Goal: Information Seeking & Learning: Find specific fact

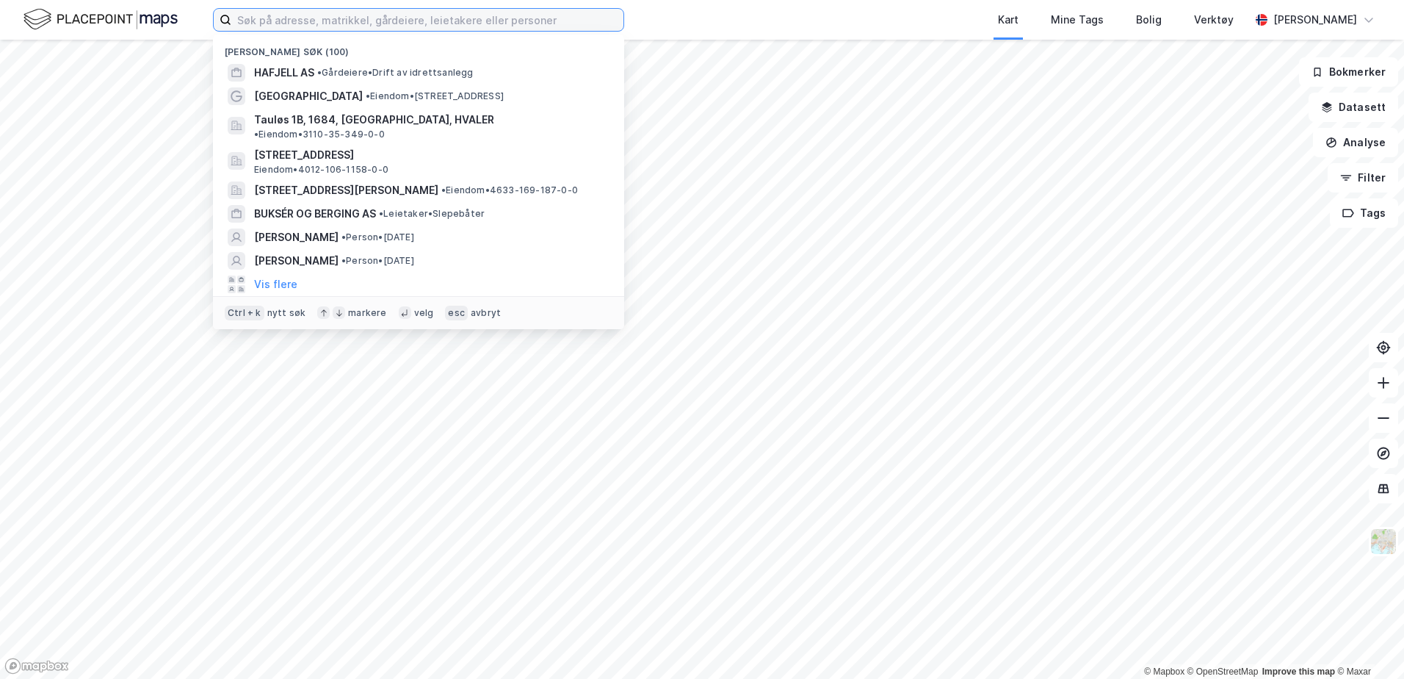
click at [255, 27] on input at bounding box center [427, 20] width 392 height 22
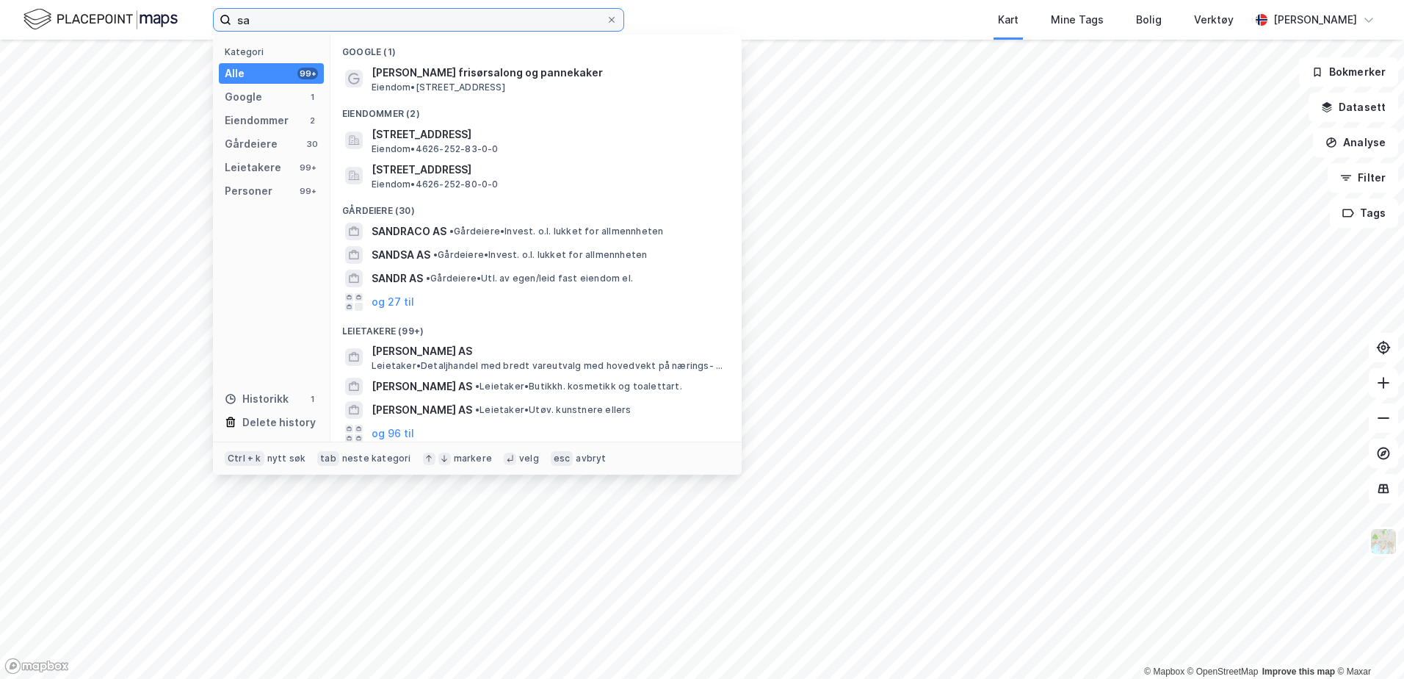
type input "s"
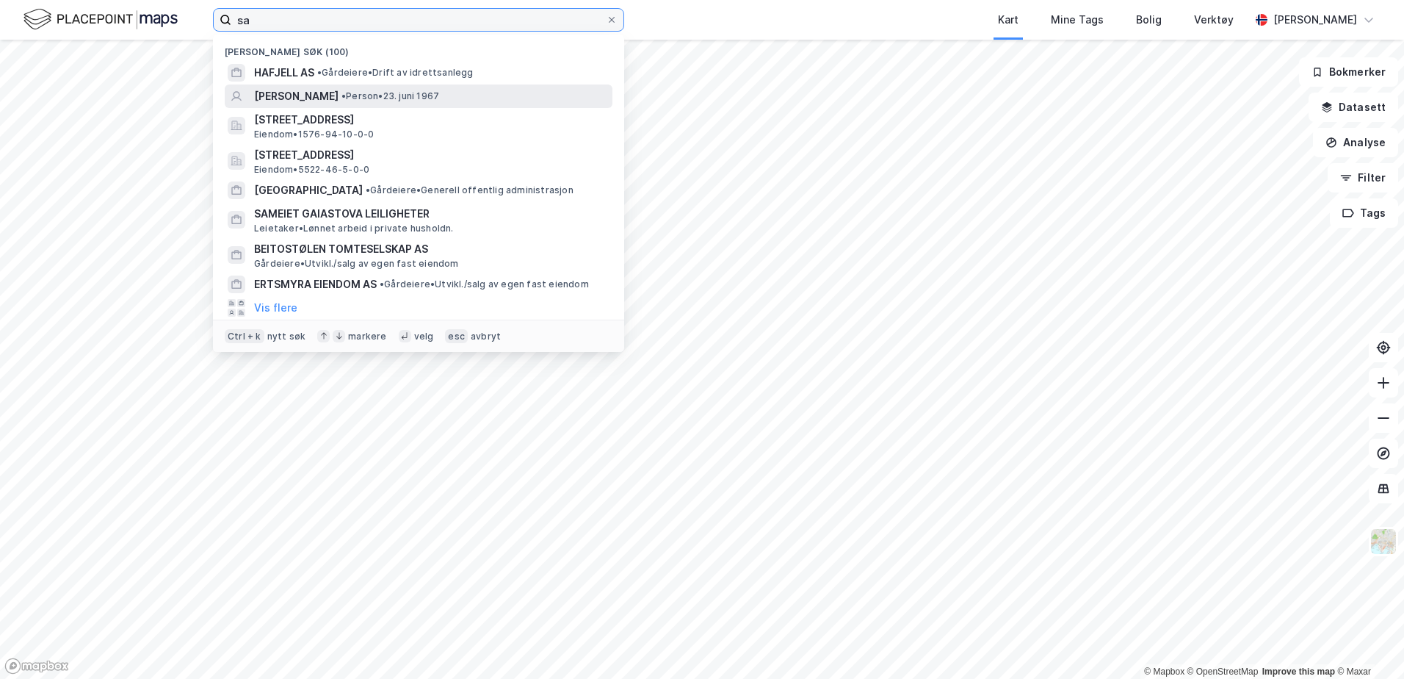
type input "sa"
click at [330, 104] on span "[PERSON_NAME]" at bounding box center [296, 96] width 84 height 18
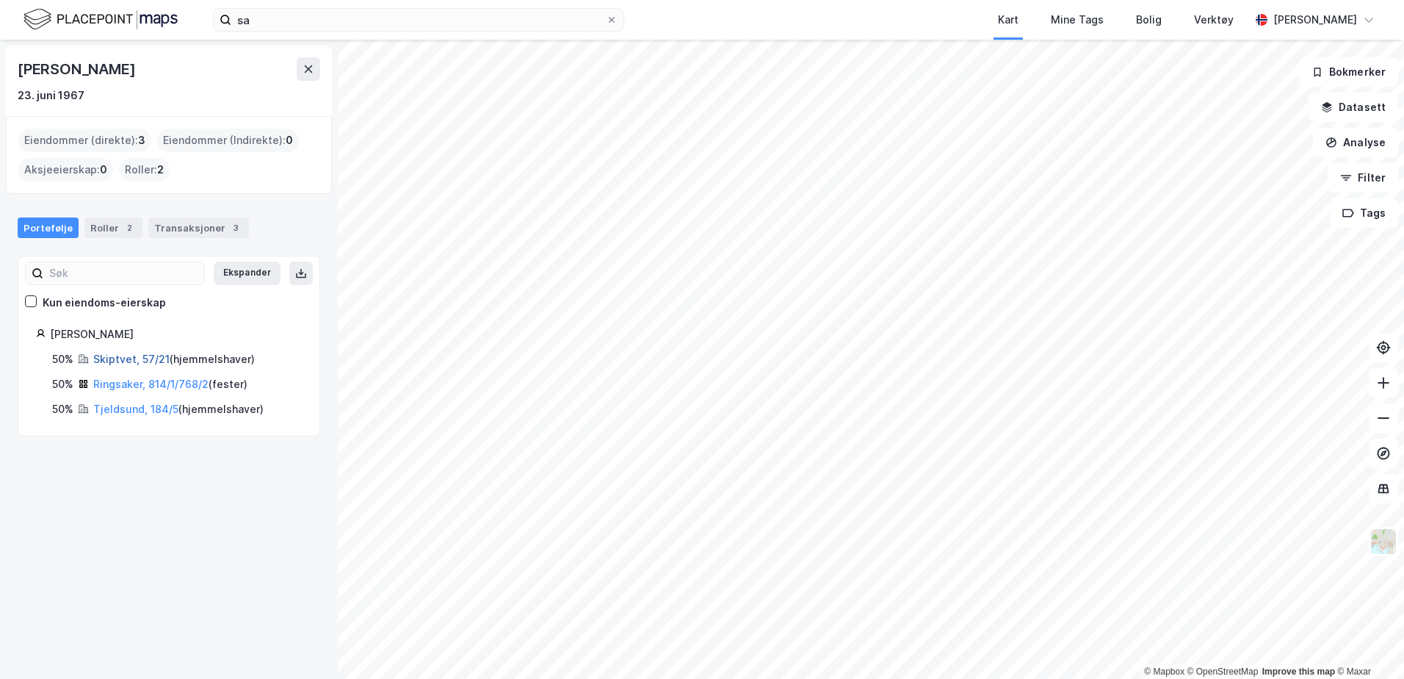
click at [139, 356] on link "Skiptvet, 57/21" at bounding box center [131, 359] width 76 height 12
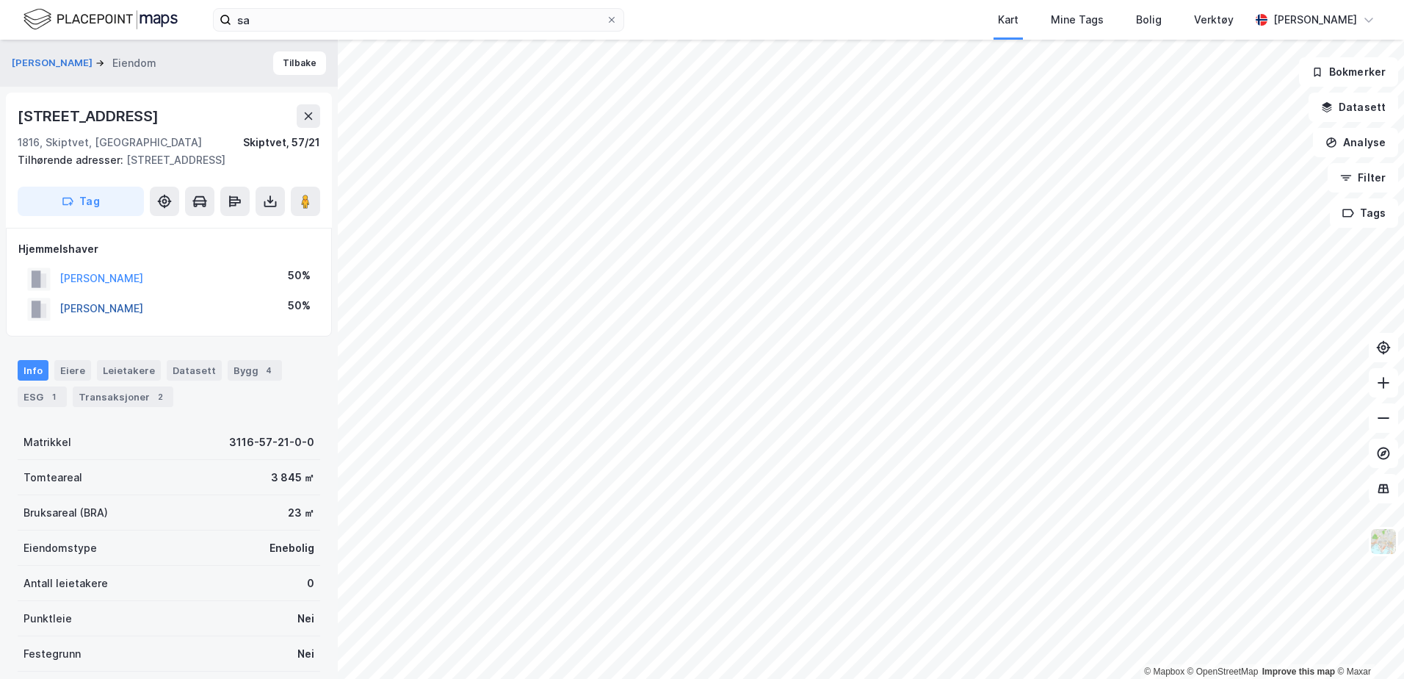
click at [0, 0] on button "[PERSON_NAME]" at bounding box center [0, 0] width 0 height 0
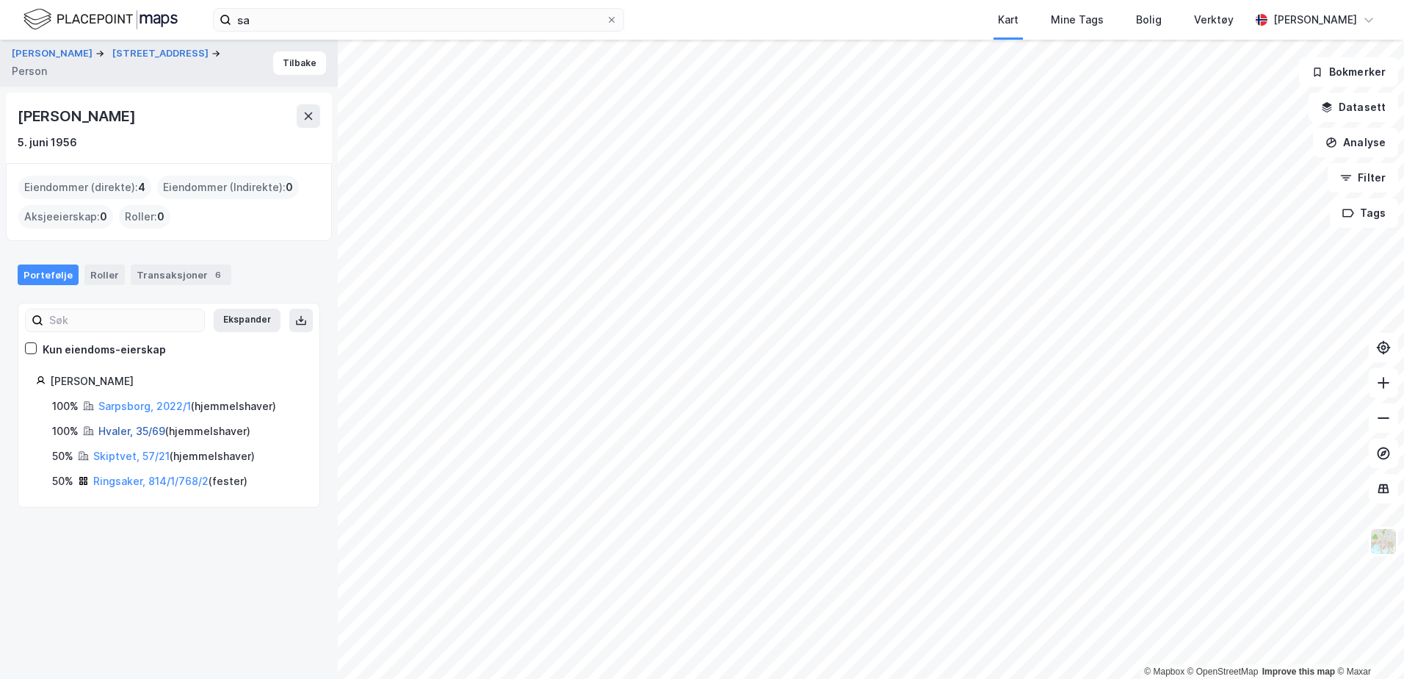
click at [129, 429] on link "Hvaler, 35/69" at bounding box center [131, 431] width 67 height 12
